Goal: Task Accomplishment & Management: Use online tool/utility

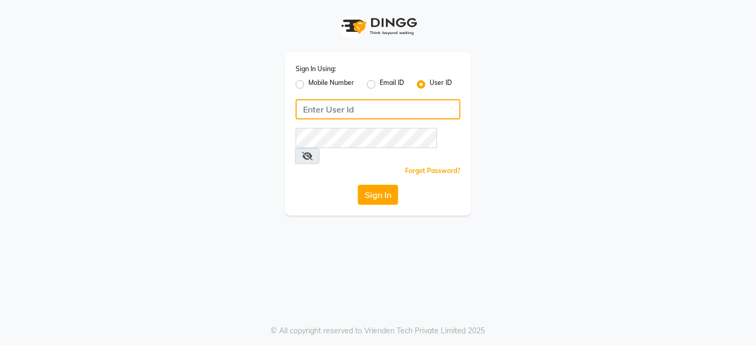
click at [307, 112] on input "Username" at bounding box center [377, 109] width 165 height 20
type input "kokaisalon"
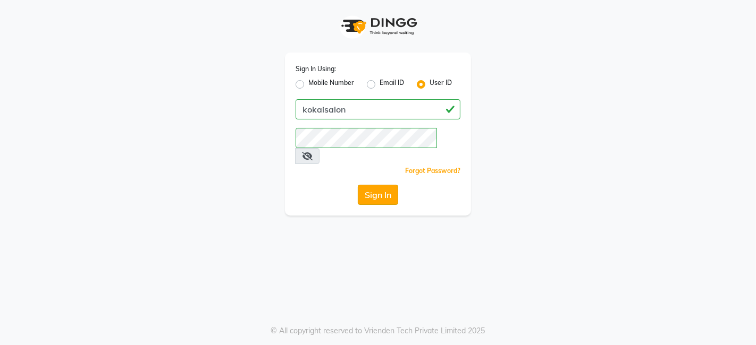
click at [389, 185] on button "Sign In" at bounding box center [378, 195] width 40 height 20
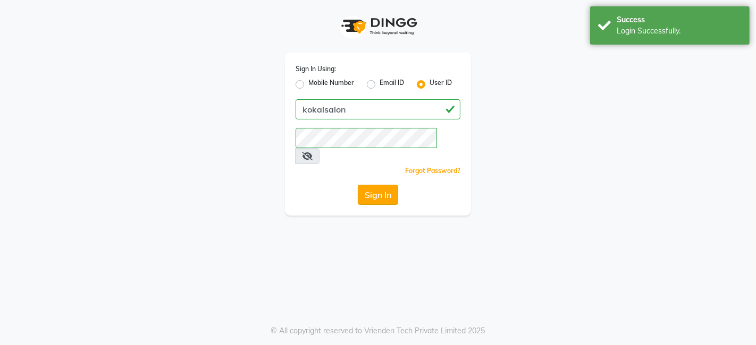
click at [375, 185] on button "Sign In" at bounding box center [378, 195] width 40 height 20
